Goal: Task Accomplishment & Management: Manage account settings

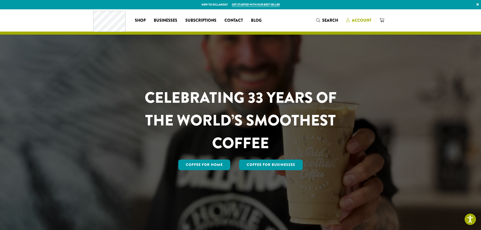
click at [350, 18] on span "Account" at bounding box center [358, 20] width 25 height 6
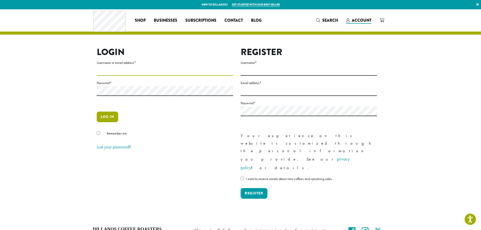
type input "**********"
click at [105, 117] on button "Log in" at bounding box center [107, 117] width 21 height 11
